Goal: Information Seeking & Learning: Learn about a topic

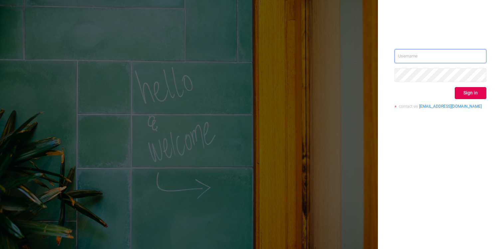
click at [440, 52] on input "text" at bounding box center [441, 56] width 92 height 14
type input "[EMAIL_ADDRESS][DOMAIN_NAME]"
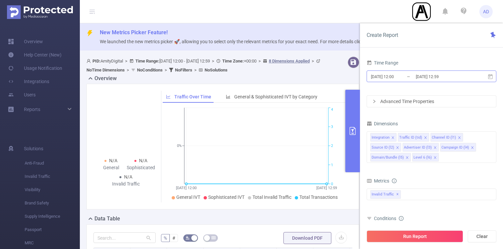
click at [414, 73] on input "[DATE] 12:00" at bounding box center [397, 76] width 54 height 9
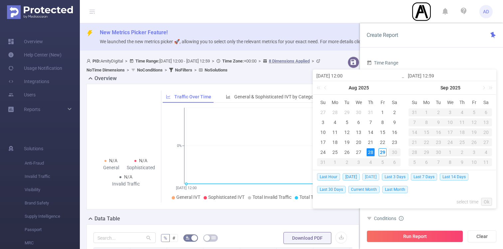
click at [374, 173] on span "[DATE]" at bounding box center [370, 176] width 17 height 7
type input "[DATE] 00:00"
type input "[DATE] 23:59"
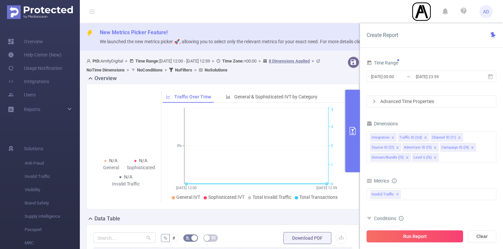
click at [427, 236] on button "Run Report" at bounding box center [415, 237] width 97 height 12
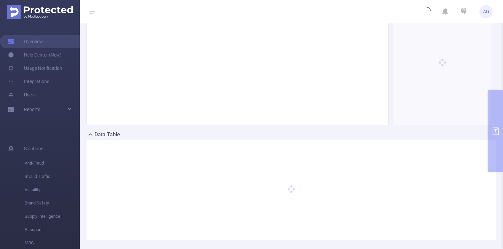
scroll to position [116, 0]
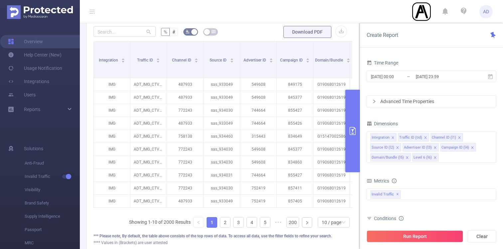
click at [352, 124] on button "primary" at bounding box center [352, 131] width 15 height 83
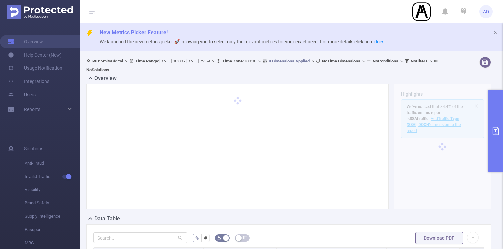
click at [494, 135] on button "primary" at bounding box center [496, 131] width 15 height 83
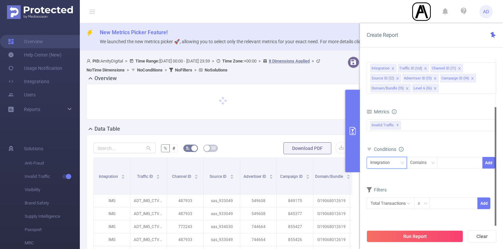
click at [397, 162] on div "Integration" at bounding box center [386, 162] width 33 height 11
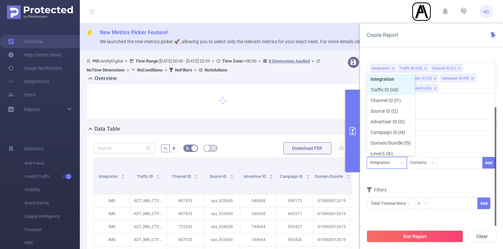
scroll to position [3, 0]
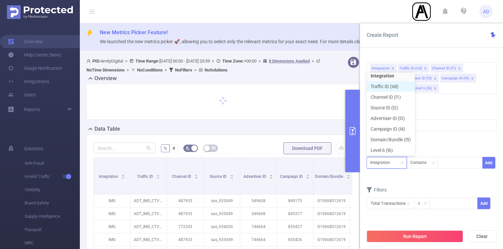
click at [389, 87] on li "Traffic ID (tid)" at bounding box center [391, 86] width 48 height 11
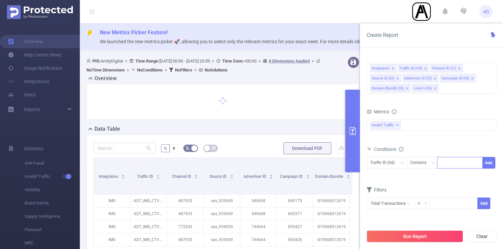
click at [448, 163] on div at bounding box center [460, 162] width 38 height 11
click at [418, 160] on div "Contains" at bounding box center [420, 162] width 21 height 11
click at [423, 190] on li "Is" at bounding box center [428, 187] width 44 height 11
click at [454, 166] on div at bounding box center [460, 162] width 38 height 11
type input "banner"
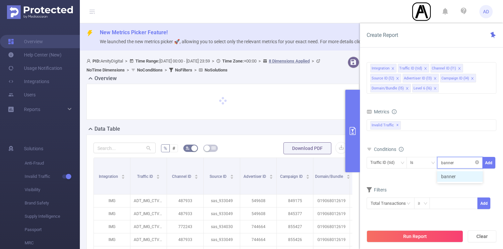
click at [448, 179] on li "banner" at bounding box center [460, 176] width 46 height 11
click at [486, 162] on button "Add" at bounding box center [489, 163] width 13 height 12
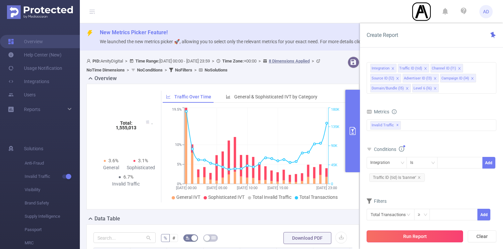
click at [435, 235] on button "Run Report" at bounding box center [415, 237] width 97 height 12
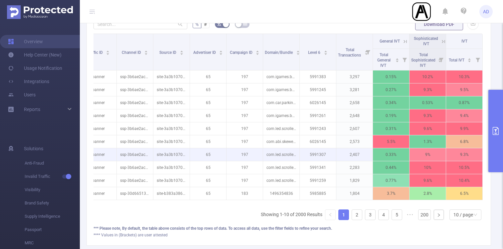
scroll to position [215, 0]
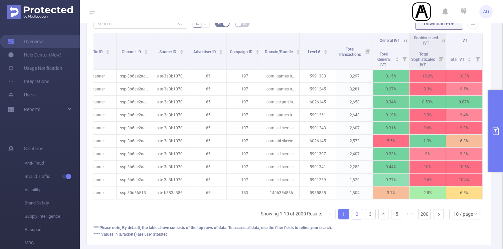
click at [353, 212] on link "2" at bounding box center [357, 214] width 10 height 10
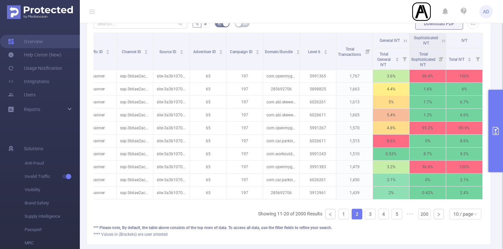
click at [444, 38] on icon at bounding box center [444, 41] width 6 height 6
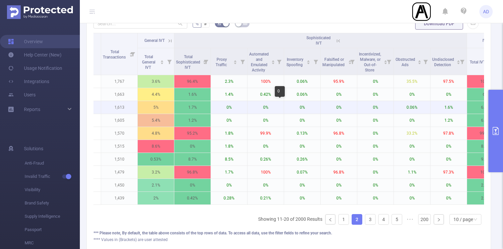
scroll to position [0, 288]
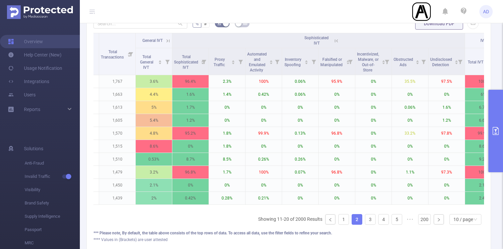
click at [334, 40] on icon at bounding box center [336, 41] width 6 height 6
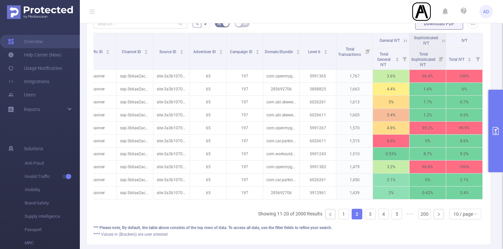
scroll to position [0, 50]
click at [369, 215] on link "3" at bounding box center [370, 214] width 10 height 10
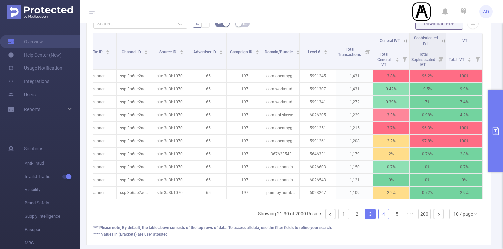
click at [383, 216] on link "4" at bounding box center [384, 214] width 10 height 10
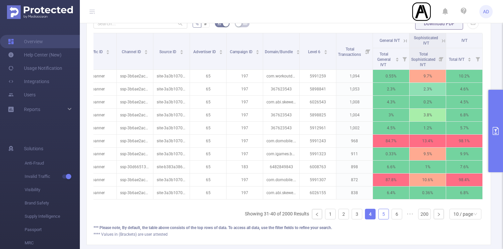
click at [384, 214] on link "5" at bounding box center [384, 214] width 10 height 10
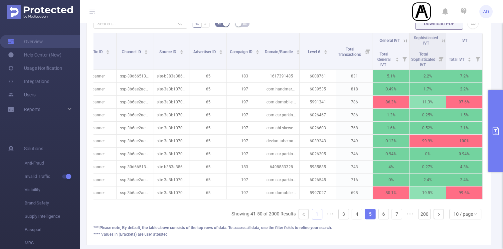
click at [318, 213] on link "1" at bounding box center [317, 214] width 10 height 10
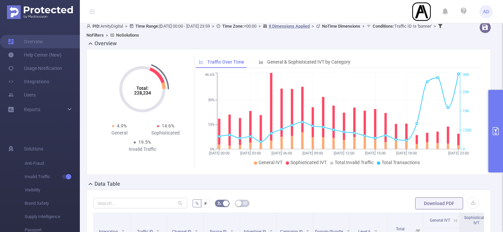
scroll to position [0, 0]
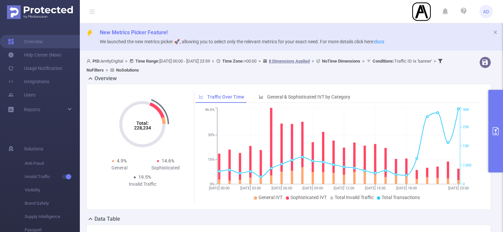
click at [500, 125] on button "primary" at bounding box center [496, 131] width 15 height 83
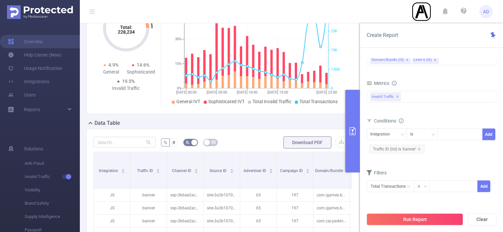
scroll to position [38, 0]
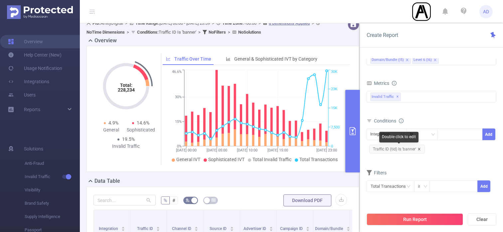
click at [420, 149] on icon "icon: close" at bounding box center [419, 148] width 3 height 3
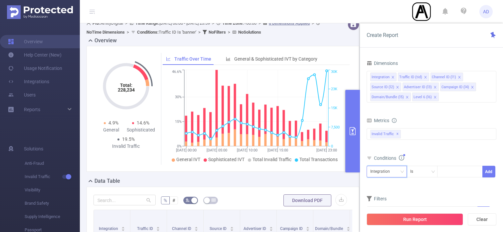
click at [390, 174] on div "Integration" at bounding box center [382, 171] width 24 height 11
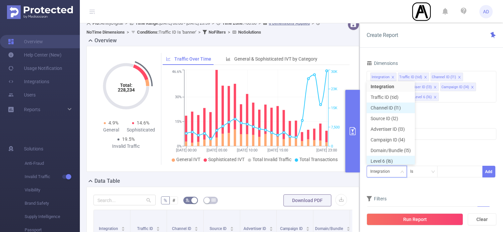
scroll to position [3, 0]
click at [394, 95] on li "Traffic ID (tid)" at bounding box center [391, 95] width 48 height 11
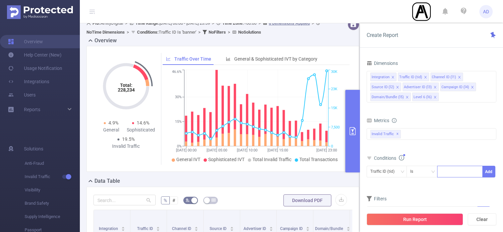
click at [454, 170] on div at bounding box center [460, 171] width 38 height 11
paste input "ADT_IMG_CTV_Video"
type input "ADT_IMG_CTV_Video"
click at [463, 185] on li "ADT_IMG_CTV_Video" at bounding box center [466, 185] width 58 height 11
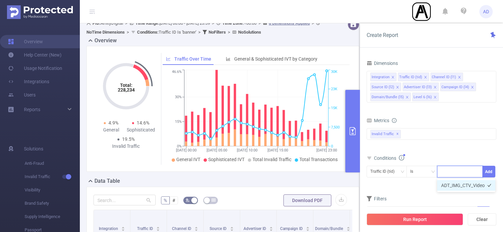
scroll to position [0, 0]
click at [490, 172] on button "Add" at bounding box center [489, 172] width 13 height 12
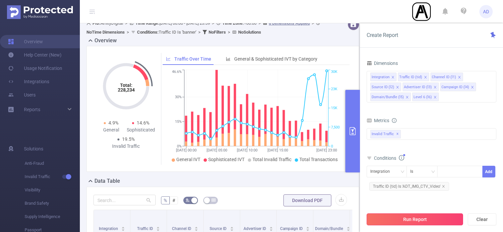
click at [419, 219] on button "Run Report" at bounding box center [415, 219] width 97 height 12
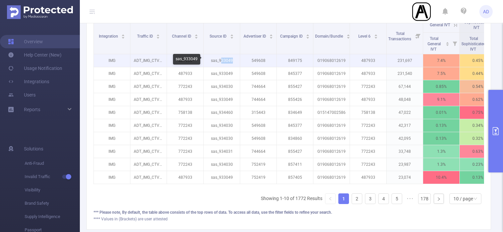
drag, startPoint x: 220, startPoint y: 59, endPoint x: 232, endPoint y: 59, distance: 12.0
click at [232, 59] on p "sas_933049" at bounding box center [222, 60] width 36 height 13
click at [217, 61] on p "sas_933049" at bounding box center [222, 60] width 36 height 13
drag, startPoint x: 219, startPoint y: 60, endPoint x: 232, endPoint y: 60, distance: 13.0
click at [232, 60] on p "sas_933049" at bounding box center [222, 60] width 36 height 13
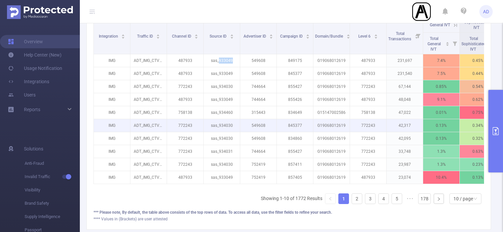
copy p "933049"
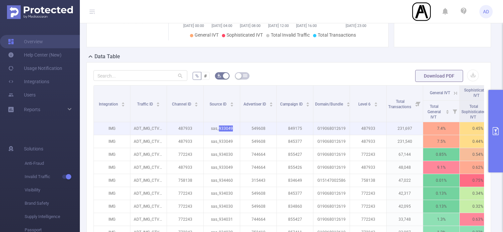
scroll to position [163, 0]
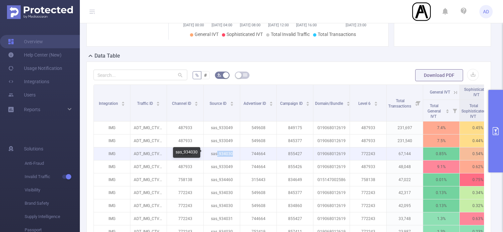
drag, startPoint x: 218, startPoint y: 153, endPoint x: 233, endPoint y: 153, distance: 14.6
click at [233, 153] on p "sas_934030" at bounding box center [222, 153] width 36 height 13
click at [239, 149] on p "sas_934030" at bounding box center [222, 153] width 36 height 13
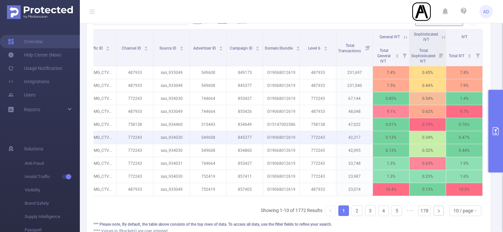
scroll to position [217, 0]
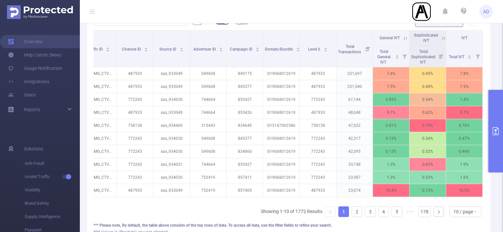
click at [404, 36] on icon at bounding box center [405, 38] width 6 height 6
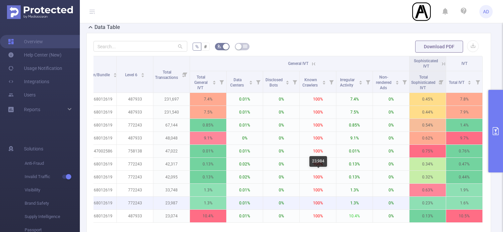
scroll to position [189, 0]
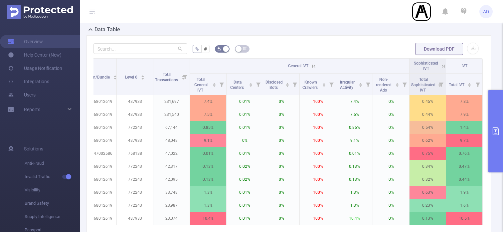
click at [314, 63] on icon at bounding box center [314, 66] width 6 height 6
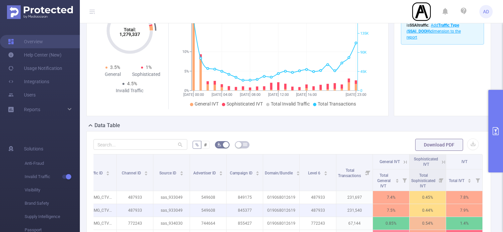
scroll to position [53, 0]
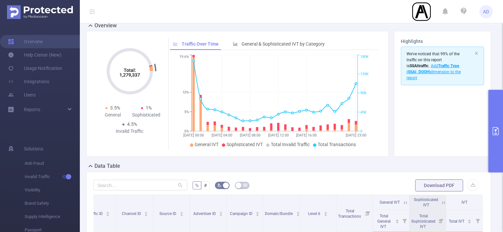
click at [438, 62] on span "We've noticed that 99% of the traffic on this report is SSAI traffic . Add Traf…" at bounding box center [434, 66] width 54 height 29
click at [438, 63] on div "We've noticed that 99% of the traffic on this report is SSAI traffic . Add Traf…" at bounding box center [437, 66] width 61 height 30
click at [437, 67] on b "Traffic Type (SSAI, DOOH)" at bounding box center [433, 69] width 53 height 11
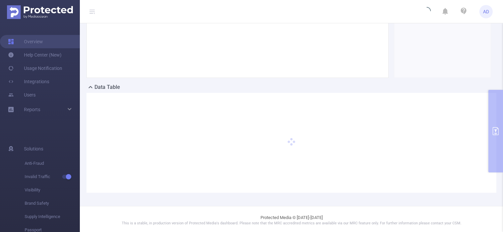
scroll to position [134, 0]
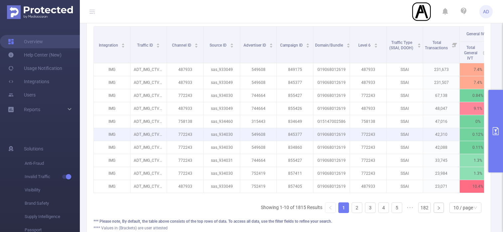
scroll to position [256, 0]
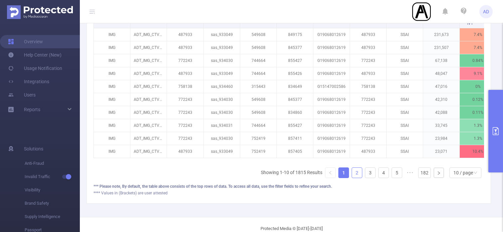
click at [361, 174] on link "2" at bounding box center [357, 173] width 10 height 10
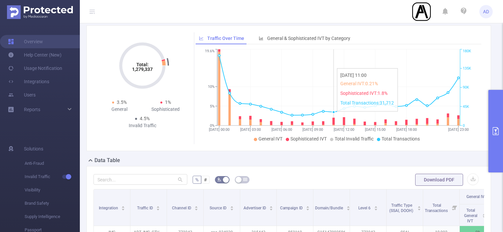
scroll to position [269, 0]
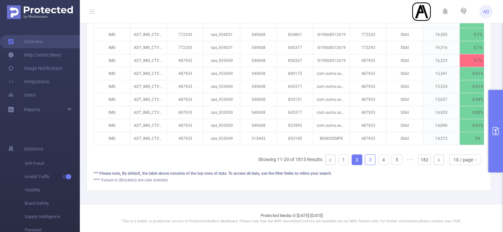
click at [374, 162] on link "3" at bounding box center [370, 160] width 10 height 10
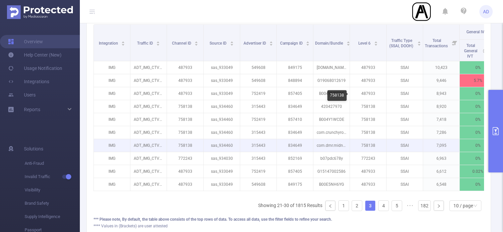
scroll to position [223, 0]
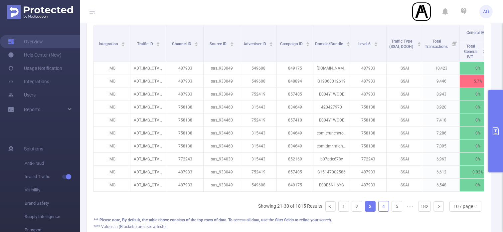
click at [382, 205] on link "4" at bounding box center [384, 206] width 10 height 10
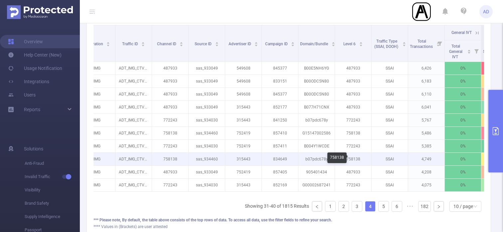
scroll to position [0, 41]
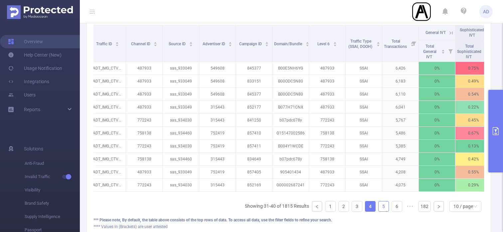
click at [387, 207] on link "5" at bounding box center [384, 206] width 10 height 10
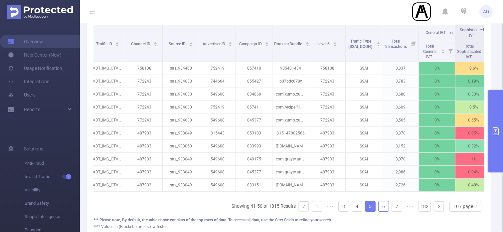
click at [385, 206] on link "6" at bounding box center [384, 206] width 10 height 10
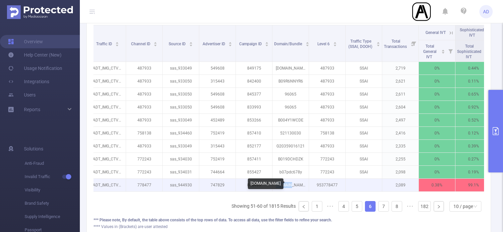
drag, startPoint x: 283, startPoint y: 185, endPoint x: 302, endPoint y: 183, distance: 19.1
click at [302, 183] on p "[DOMAIN_NAME]" at bounding box center [291, 185] width 36 height 13
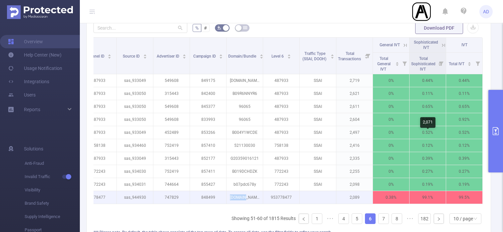
scroll to position [169, 0]
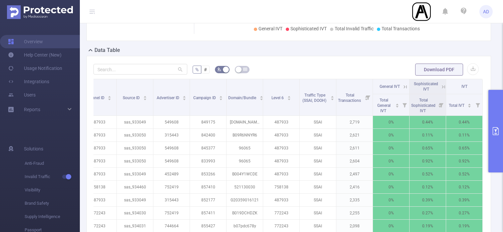
click at [443, 84] on icon at bounding box center [444, 87] width 6 height 6
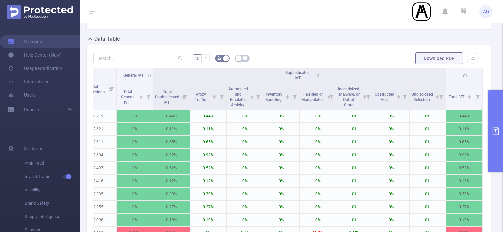
scroll to position [168, 0]
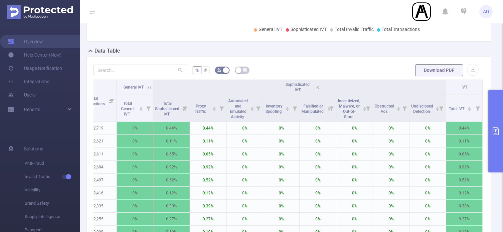
click at [317, 88] on icon at bounding box center [318, 88] width 6 height 6
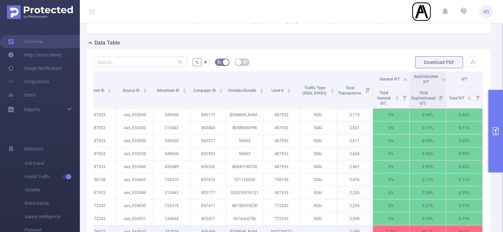
scroll to position [218, 0]
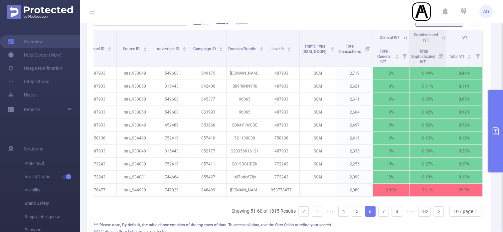
click at [497, 109] on button "primary" at bounding box center [496, 131] width 15 height 83
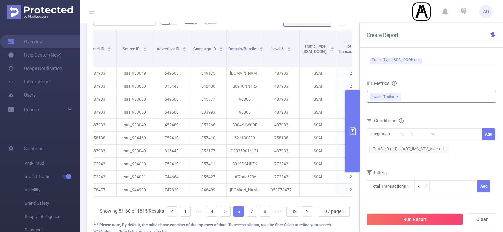
click at [414, 98] on div "Invalid Traffic ✕" at bounding box center [432, 97] width 130 height 12
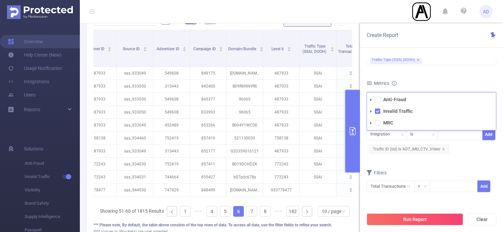
click at [418, 81] on div "Metrics" at bounding box center [432, 84] width 130 height 11
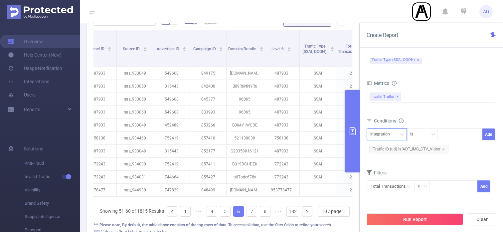
click at [393, 134] on div "Integration" at bounding box center [382, 134] width 24 height 11
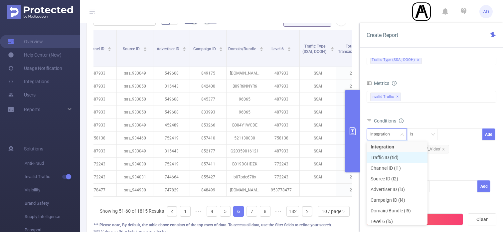
scroll to position [15, 0]
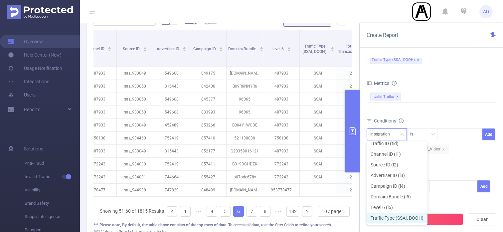
click at [403, 216] on li "Traffic Type (SSAI, DOOH)" at bounding box center [397, 218] width 61 height 11
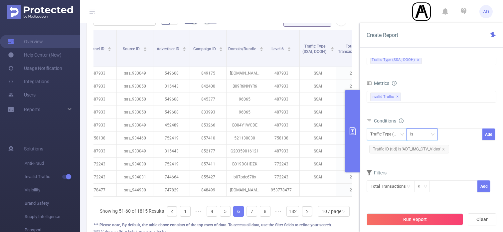
click at [425, 136] on div "Is" at bounding box center [422, 134] width 24 height 11
click at [430, 168] on li "Is Not" at bounding box center [428, 169] width 44 height 11
click at [455, 132] on div at bounding box center [460, 134] width 38 height 11
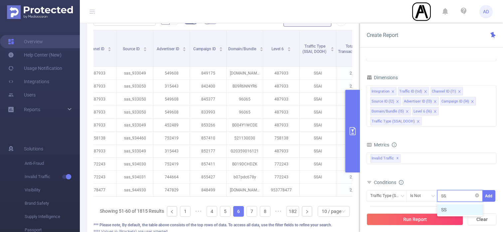
type input "SSAI"
type input "DOOH"
click at [457, 211] on li "DOOH" at bounding box center [460, 209] width 46 height 11
click at [490, 198] on button "Add" at bounding box center [489, 196] width 13 height 12
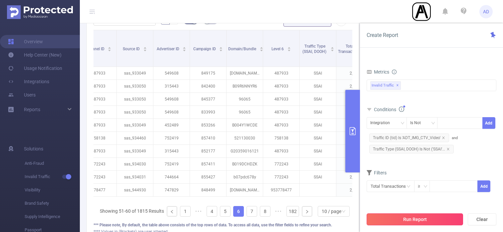
click at [436, 218] on button "Run Report" at bounding box center [415, 219] width 97 height 12
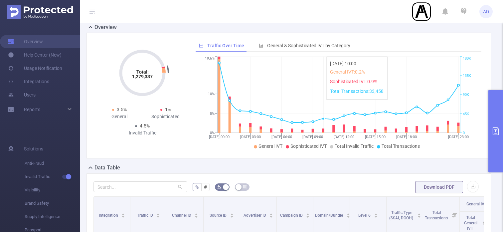
scroll to position [200, 0]
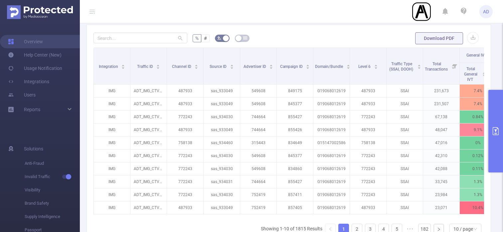
click at [498, 130] on icon "primary" at bounding box center [496, 131] width 8 height 8
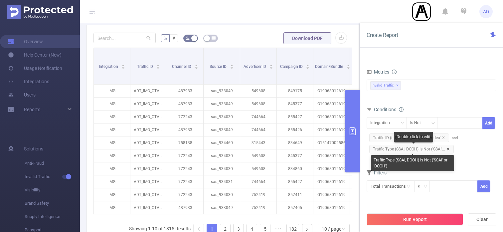
click at [448, 149] on icon "icon: close" at bounding box center [448, 148] width 3 height 3
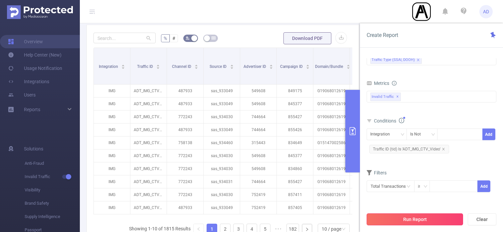
click at [426, 217] on button "Run Report" at bounding box center [415, 219] width 97 height 12
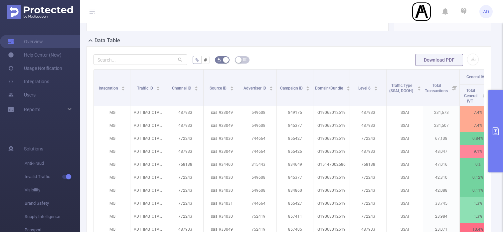
scroll to position [269, 0]
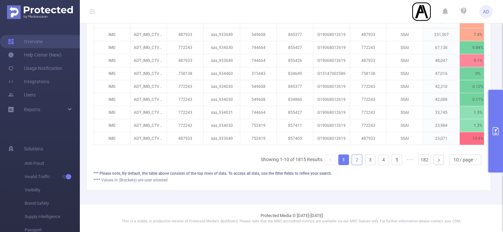
click at [360, 162] on link "2" at bounding box center [357, 160] width 10 height 10
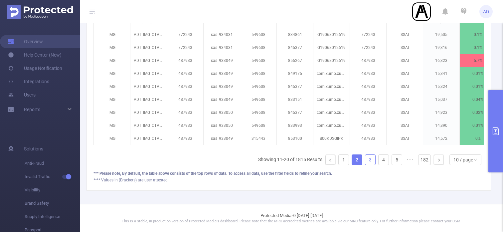
click at [369, 159] on link "3" at bounding box center [370, 160] width 10 height 10
click at [381, 160] on link "4" at bounding box center [384, 160] width 10 height 10
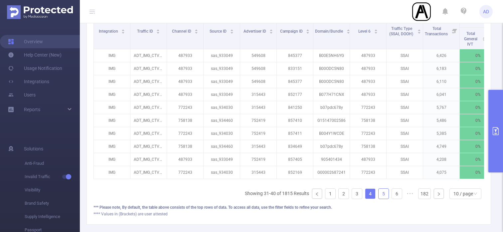
scroll to position [235, 0]
click at [388, 191] on link "5" at bounding box center [384, 194] width 10 height 10
click at [386, 195] on link "6" at bounding box center [384, 194] width 10 height 10
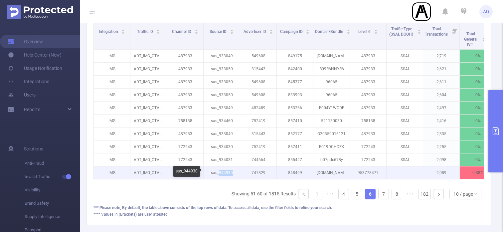
drag, startPoint x: 219, startPoint y: 171, endPoint x: 232, endPoint y: 170, distance: 13.0
click at [232, 170] on p "sas_944930" at bounding box center [222, 172] width 36 height 13
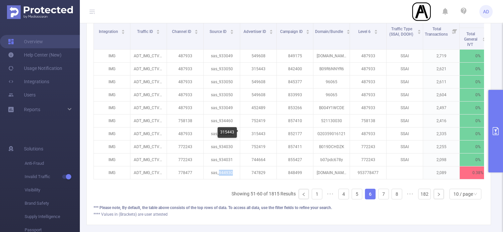
copy p "944930"
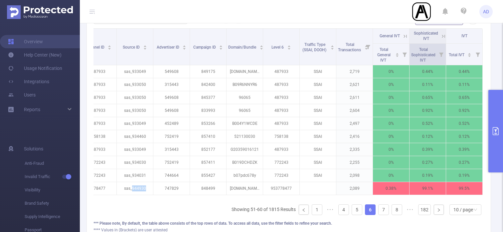
scroll to position [216, 0]
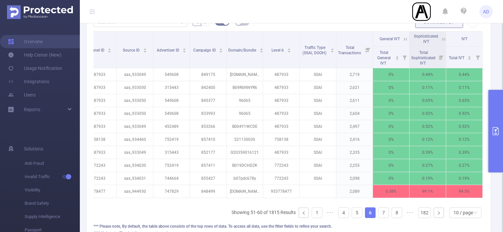
click at [444, 38] on icon at bounding box center [444, 39] width 6 height 6
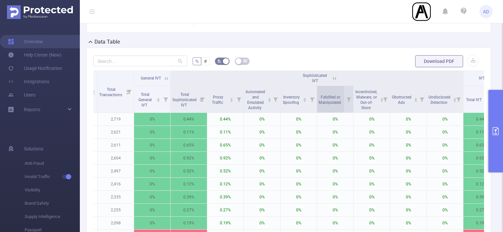
scroll to position [193, 0]
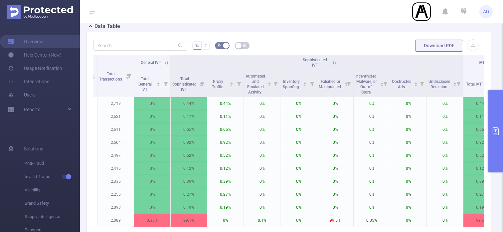
click at [335, 63] on icon at bounding box center [334, 62] width 3 height 3
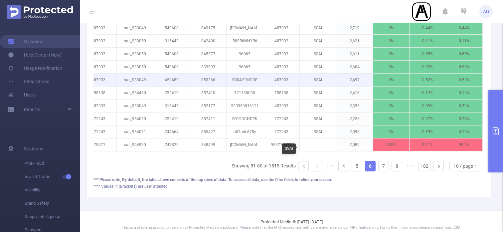
scroll to position [269, 0]
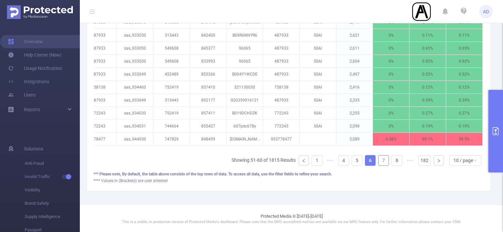
click at [384, 160] on link "7" at bounding box center [384, 160] width 10 height 10
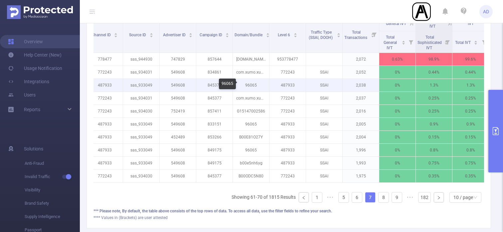
scroll to position [0, 87]
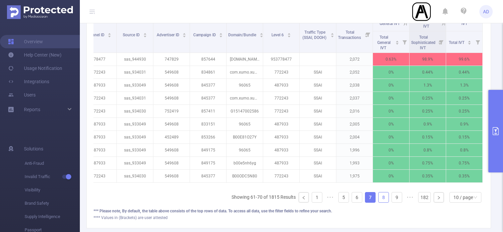
click at [383, 199] on link "8" at bounding box center [384, 197] width 10 height 10
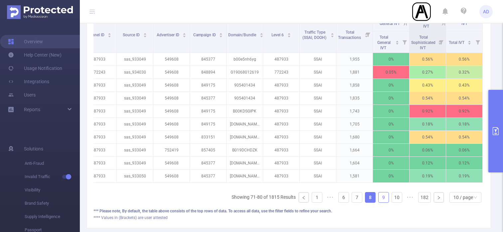
click at [382, 198] on link "9" at bounding box center [384, 197] width 10 height 10
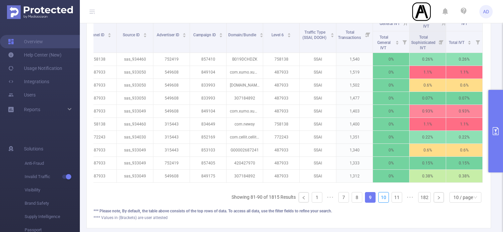
click at [382, 198] on link "10" at bounding box center [384, 197] width 10 height 10
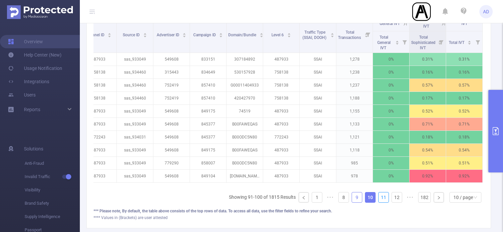
click at [382, 198] on link "11" at bounding box center [384, 197] width 10 height 10
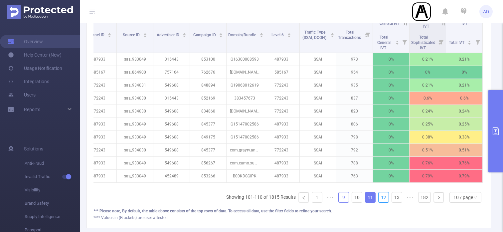
click at [382, 198] on link "12" at bounding box center [384, 197] width 10 height 10
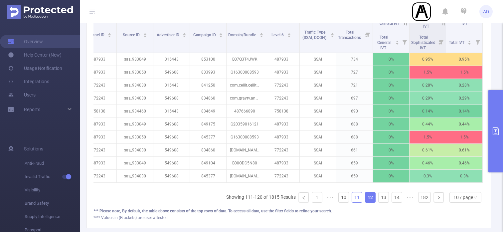
click at [358, 194] on link "11" at bounding box center [357, 197] width 10 height 10
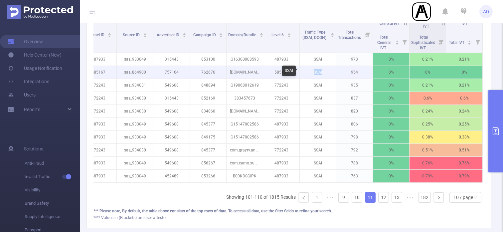
drag, startPoint x: 315, startPoint y: 72, endPoint x: 328, endPoint y: 71, distance: 13.7
click at [328, 71] on p "SSAI" at bounding box center [318, 72] width 36 height 13
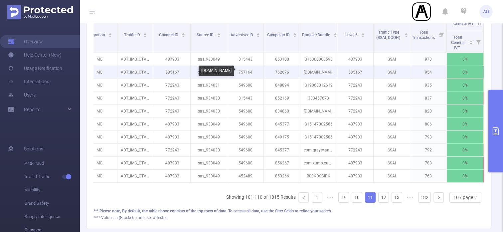
scroll to position [0, 0]
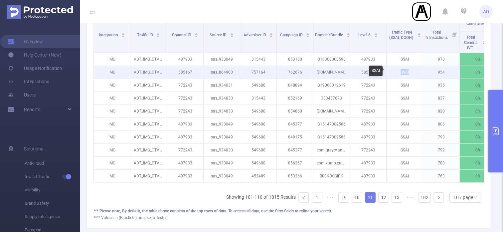
drag, startPoint x: 397, startPoint y: 72, endPoint x: 410, endPoint y: 72, distance: 13.0
click at [410, 72] on p "SSAI" at bounding box center [405, 72] width 36 height 13
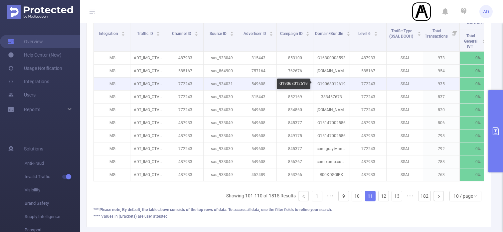
scroll to position [232, 0]
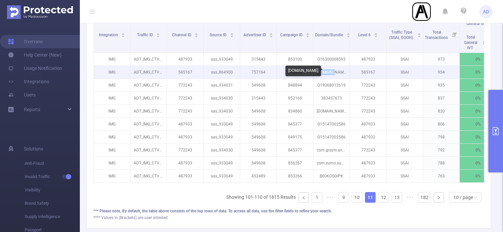
drag, startPoint x: 321, startPoint y: 71, endPoint x: 339, endPoint y: 71, distance: 19.0
click at [339, 70] on p "[DOMAIN_NAME]" at bounding box center [332, 72] width 36 height 13
click at [341, 71] on p "[DOMAIN_NAME]" at bounding box center [332, 72] width 36 height 13
drag, startPoint x: 318, startPoint y: 71, endPoint x: 336, endPoint y: 71, distance: 18.0
click at [334, 71] on p "[DOMAIN_NAME]" at bounding box center [332, 72] width 36 height 13
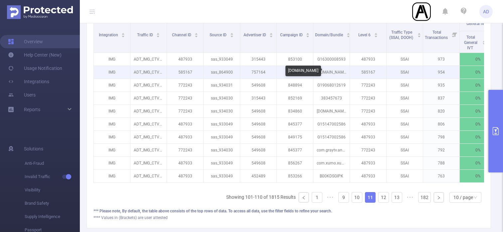
click at [339, 72] on p "[DOMAIN_NAME]" at bounding box center [332, 72] width 36 height 13
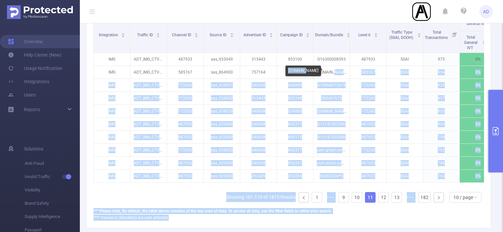
drag, startPoint x: 342, startPoint y: 73, endPoint x: 311, endPoint y: 73, distance: 31.3
click at [311, 73] on body "AD Overview Help Center (New) Usage Notification Integrations Users Reports Sol…" at bounding box center [251, 116] width 503 height 232
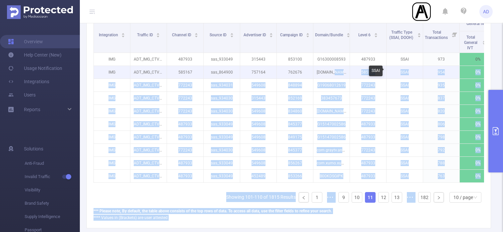
click at [415, 71] on p "SSAI" at bounding box center [405, 72] width 36 height 13
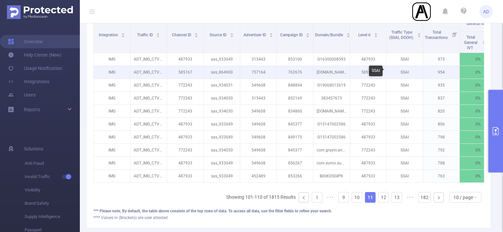
click at [407, 71] on p "SSAI" at bounding box center [405, 72] width 36 height 13
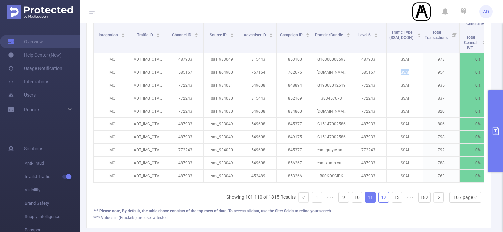
click at [382, 197] on link "12" at bounding box center [384, 197] width 10 height 10
click at [384, 201] on link "13" at bounding box center [384, 197] width 10 height 10
click at [386, 198] on link "14" at bounding box center [384, 197] width 10 height 10
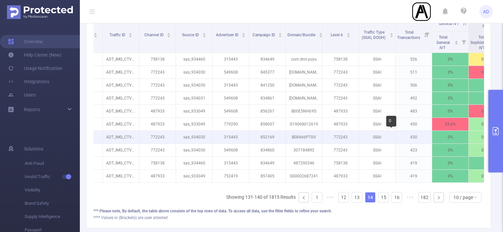
scroll to position [0, 0]
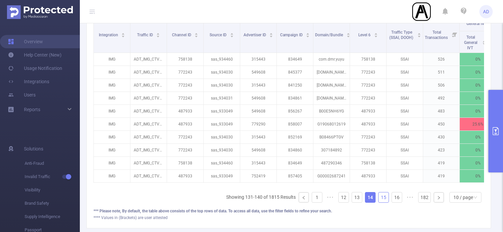
click at [384, 195] on link "15" at bounding box center [384, 197] width 10 height 10
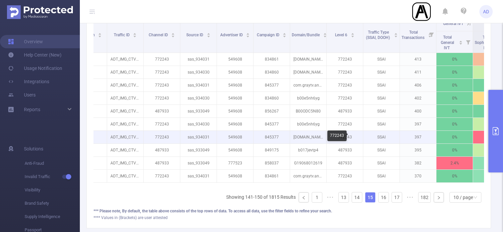
scroll to position [0, 25]
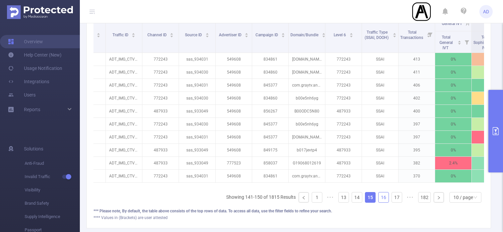
click at [383, 196] on link "16" at bounding box center [384, 197] width 10 height 10
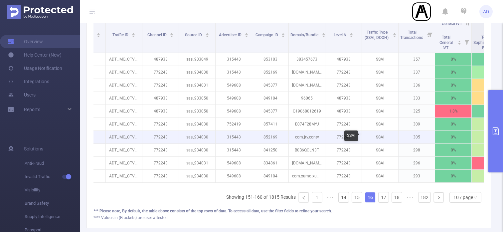
scroll to position [0, 47]
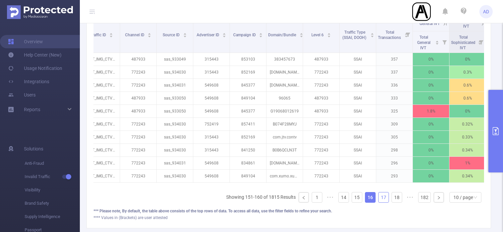
click at [384, 197] on link "17" at bounding box center [384, 197] width 10 height 10
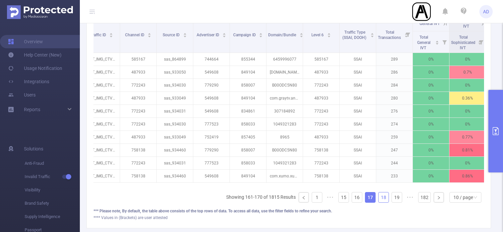
click at [385, 197] on link "18" at bounding box center [384, 197] width 10 height 10
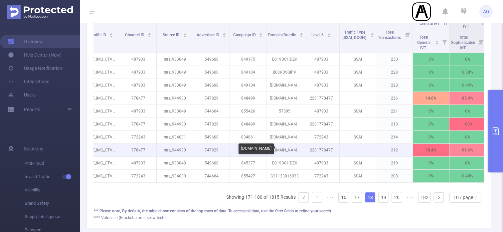
scroll to position [0, 87]
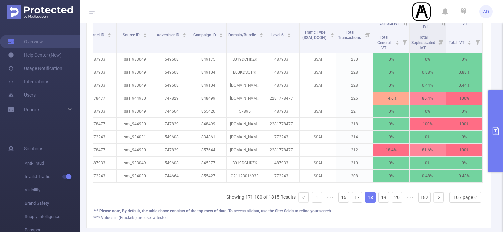
click at [442, 25] on icon at bounding box center [444, 24] width 6 height 6
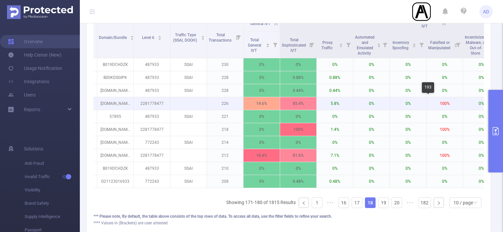
scroll to position [0, 270]
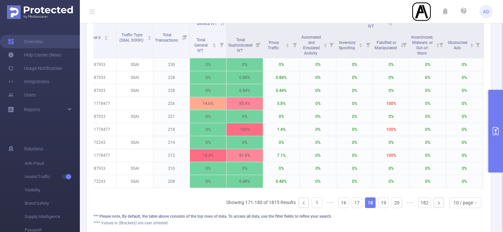
click at [391, 25] on icon at bounding box center [391, 24] width 6 height 6
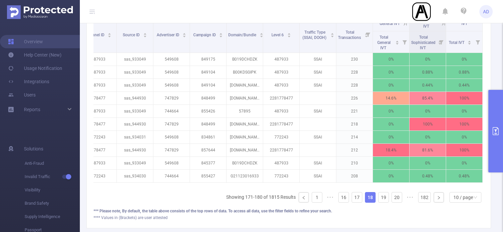
scroll to position [0, 87]
click at [405, 23] on icon at bounding box center [405, 23] width 3 height 3
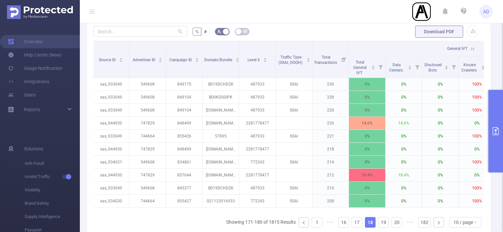
scroll to position [0, 139]
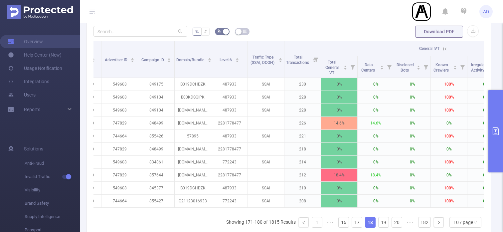
click at [446, 49] on icon at bounding box center [445, 49] width 6 height 6
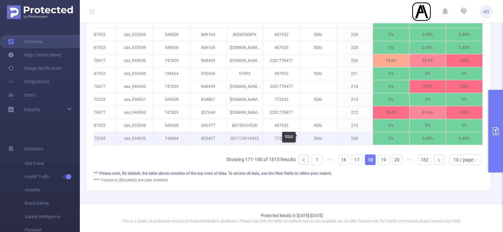
scroll to position [0, 0]
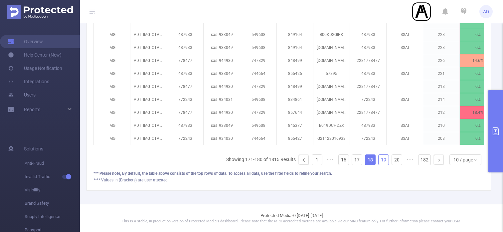
click at [386, 157] on link "19" at bounding box center [384, 160] width 10 height 10
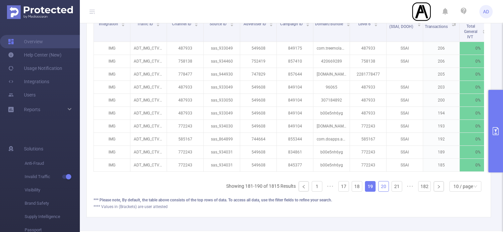
click at [384, 185] on link "20" at bounding box center [384, 186] width 10 height 10
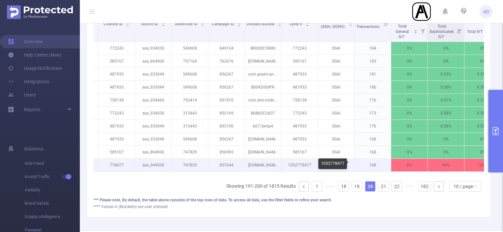
scroll to position [0, 87]
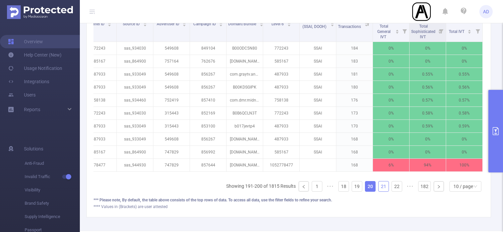
click at [384, 185] on link "21" at bounding box center [384, 186] width 10 height 10
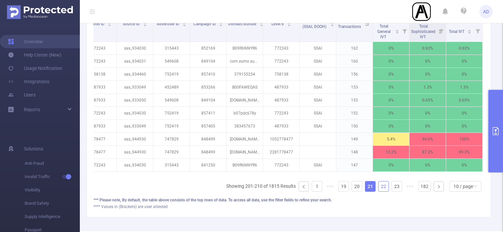
click at [381, 186] on link "22" at bounding box center [384, 186] width 10 height 10
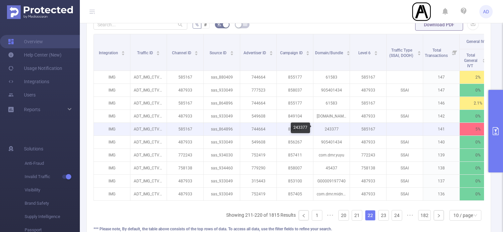
scroll to position [0, 0]
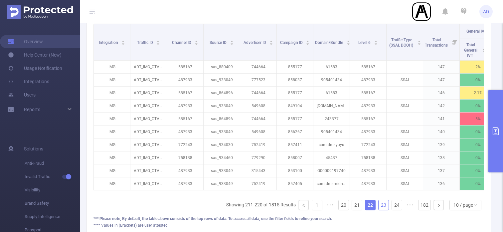
click at [385, 203] on link "23" at bounding box center [384, 205] width 10 height 10
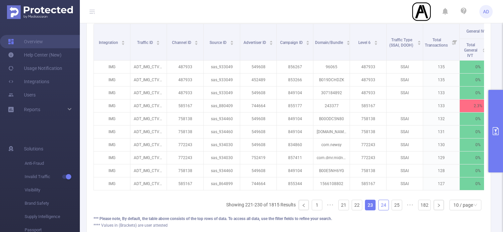
click at [385, 203] on link "24" at bounding box center [384, 205] width 10 height 10
click at [385, 203] on link "25" at bounding box center [384, 205] width 10 height 10
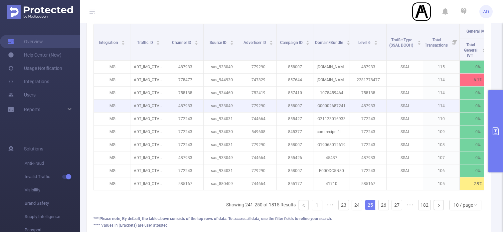
scroll to position [224, 0]
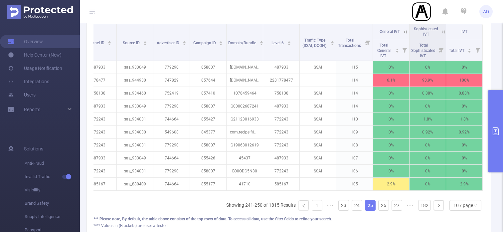
click at [444, 33] on icon at bounding box center [444, 32] width 6 height 6
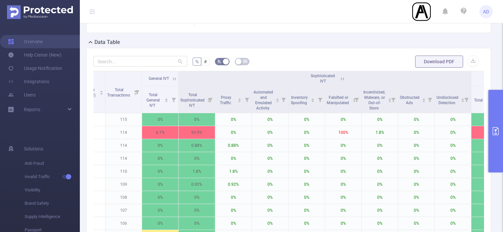
click at [343, 78] on icon at bounding box center [342, 78] width 3 height 3
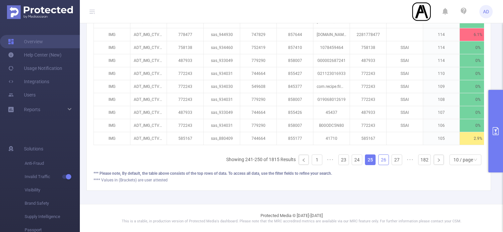
click at [384, 158] on link "26" at bounding box center [384, 160] width 10 height 10
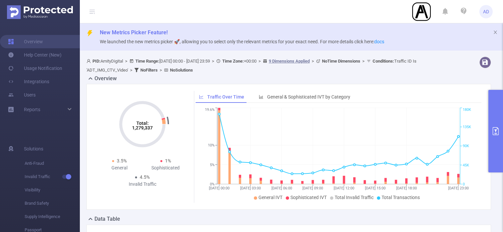
click at [488, 12] on span "AD" at bounding box center [486, 11] width 6 height 13
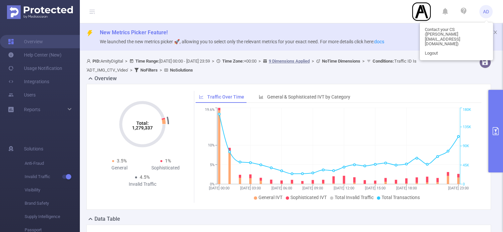
click at [395, 37] on div "New Metrics Picker Feature! We launched the new metrics picker 🚀, allowing you …" at bounding box center [291, 36] width 423 height 27
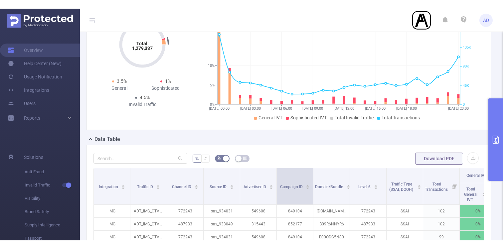
scroll to position [2, 0]
